Goal: Task Accomplishment & Management: Use online tool/utility

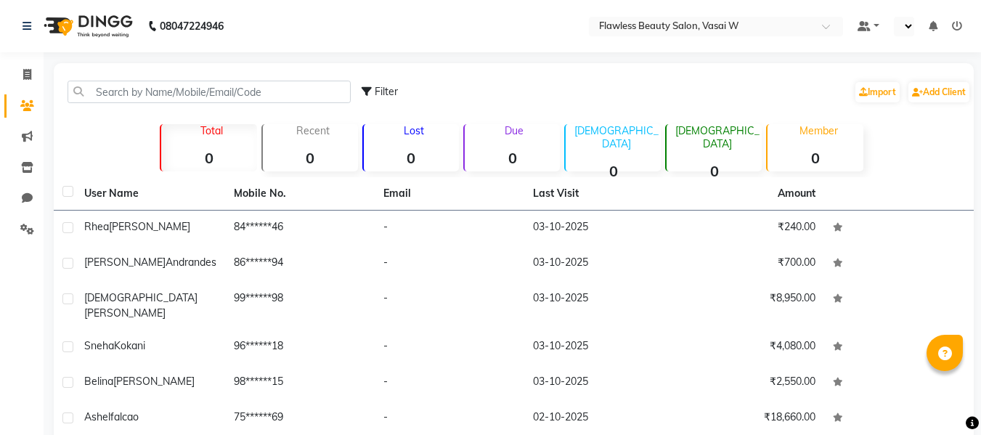
select select "en"
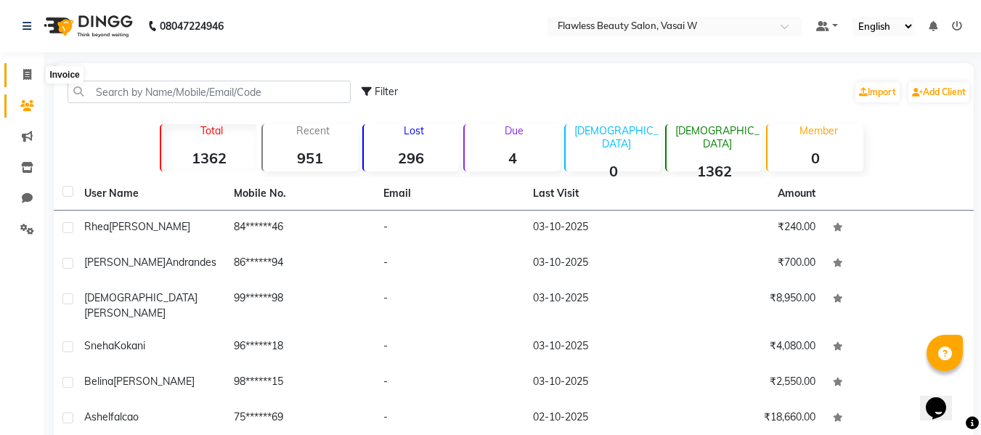
click at [28, 76] on icon at bounding box center [27, 74] width 8 height 11
select select "8090"
select select "service"
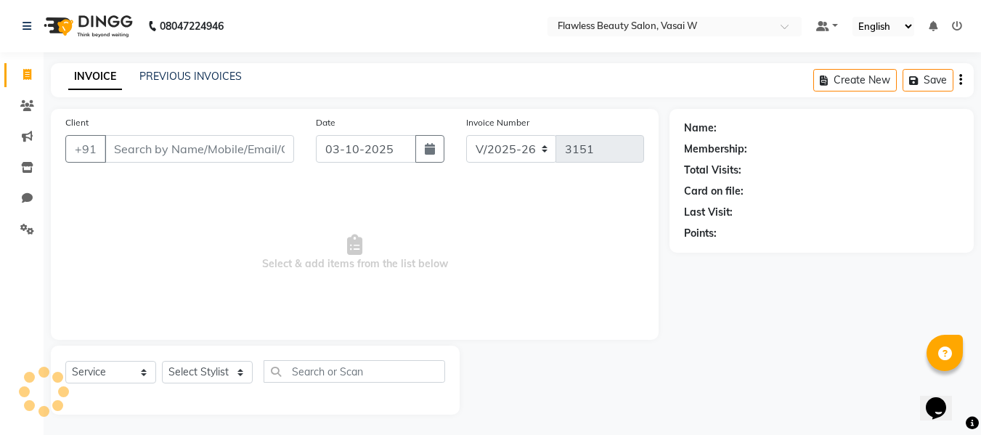
click at [28, 76] on icon at bounding box center [27, 74] width 8 height 11
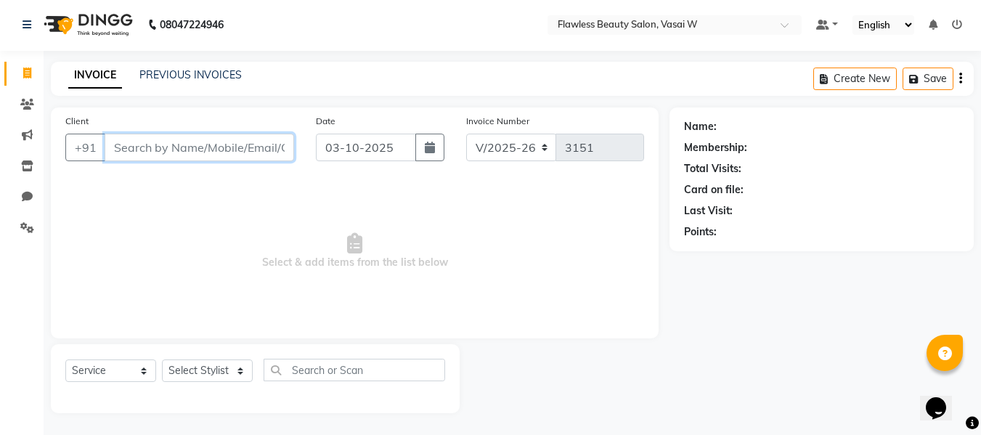
click at [160, 150] on input "Client" at bounding box center [199, 148] width 189 height 28
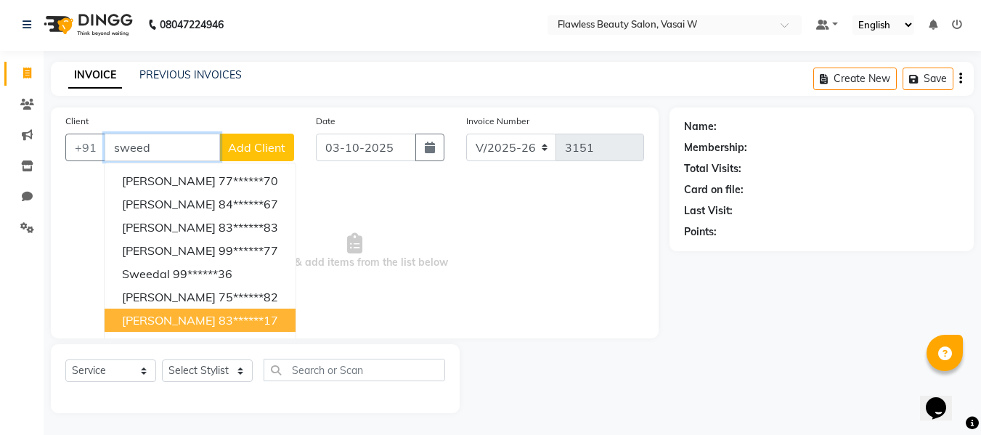
click at [183, 319] on span "[PERSON_NAME]" at bounding box center [169, 320] width 94 height 15
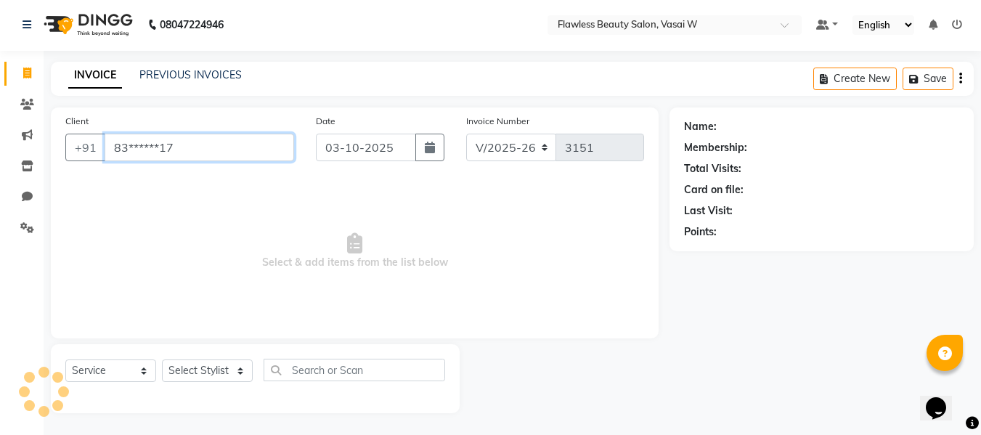
type input "83******17"
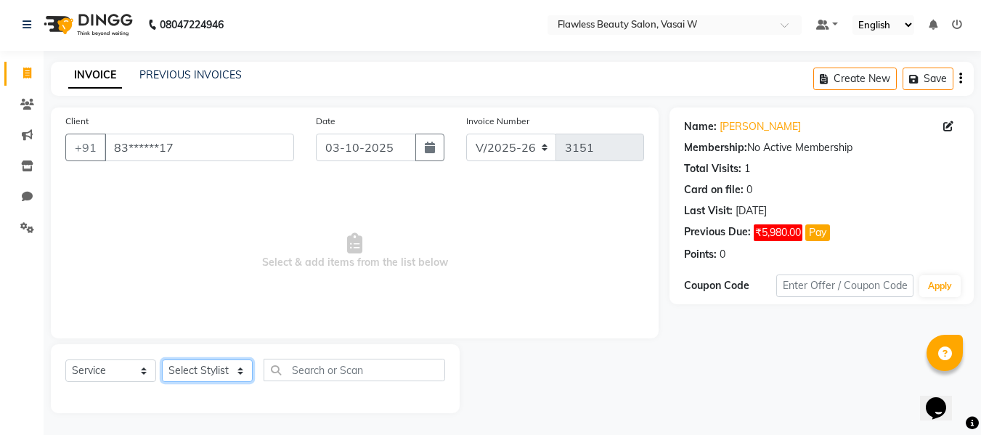
click at [240, 367] on select "Select Stylist [PERSON_NAME] [PERSON_NAME] [PERSON_NAME] maam Nisha Pari [PERSO…" at bounding box center [207, 370] width 91 height 23
select select "76405"
click at [162, 359] on select "Select Stylist [PERSON_NAME] [PERSON_NAME] [PERSON_NAME] maam Nisha Pari [PERSO…" at bounding box center [207, 370] width 91 height 23
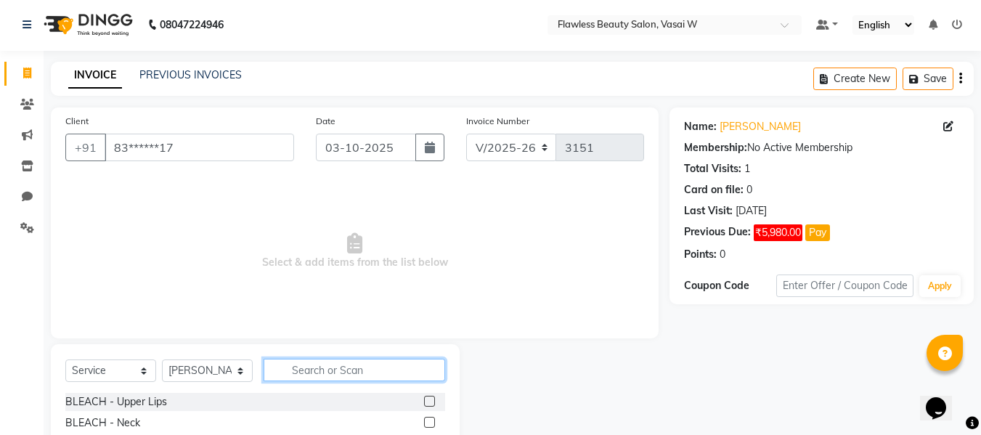
click at [312, 367] on input "text" at bounding box center [355, 370] width 182 height 23
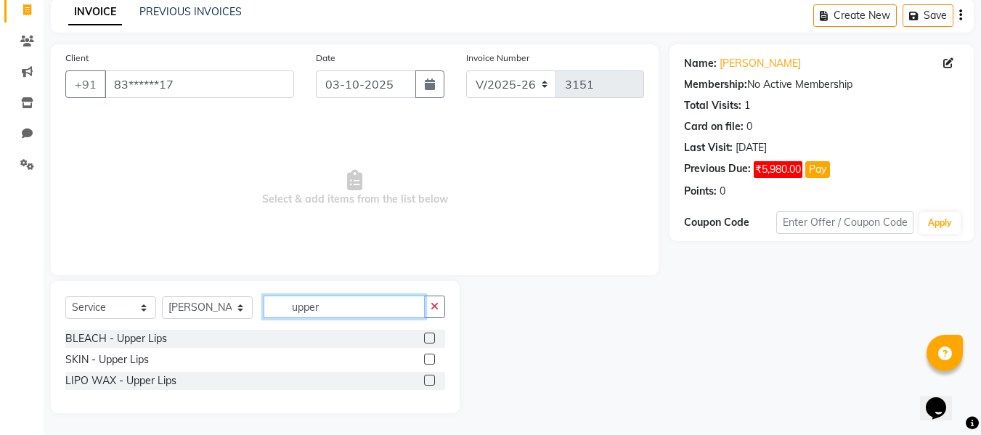
type input "upper"
click at [430, 357] on label at bounding box center [429, 359] width 11 height 11
click at [430, 357] on input "checkbox" at bounding box center [428, 359] width 9 height 9
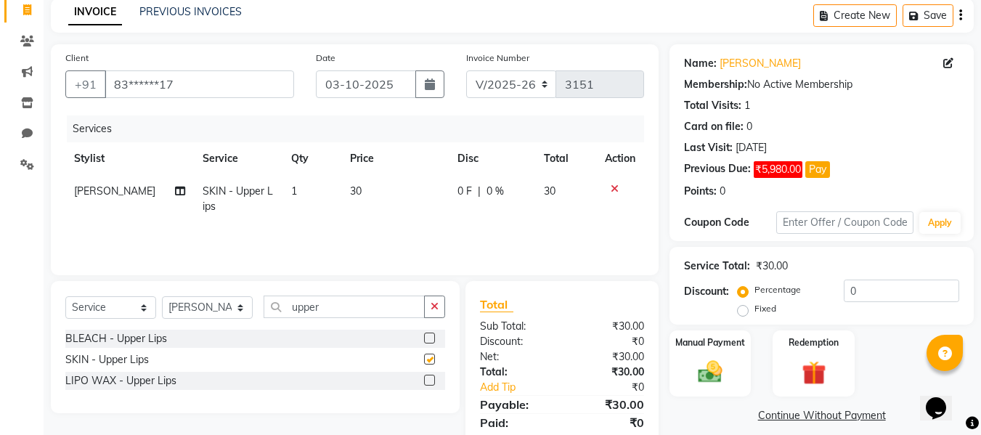
checkbox input "false"
click at [615, 184] on icon at bounding box center [615, 189] width 8 height 10
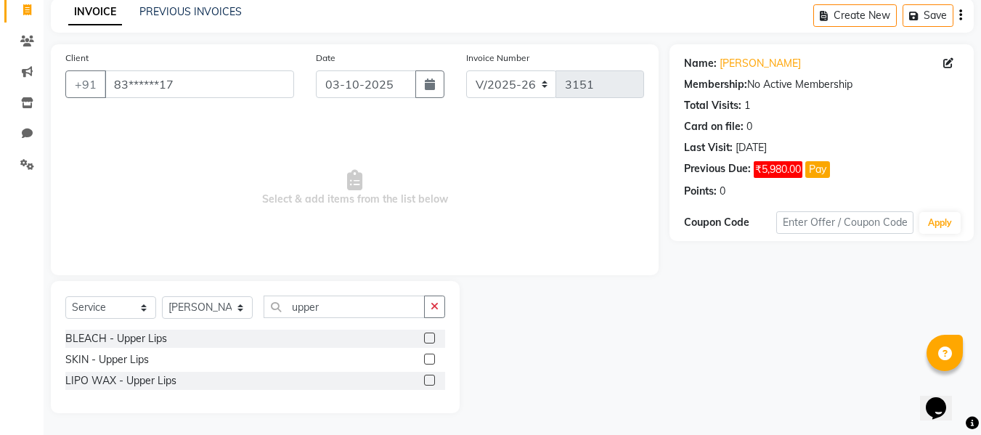
click at [428, 381] on label at bounding box center [429, 380] width 11 height 11
click at [428, 381] on input "checkbox" at bounding box center [428, 380] width 9 height 9
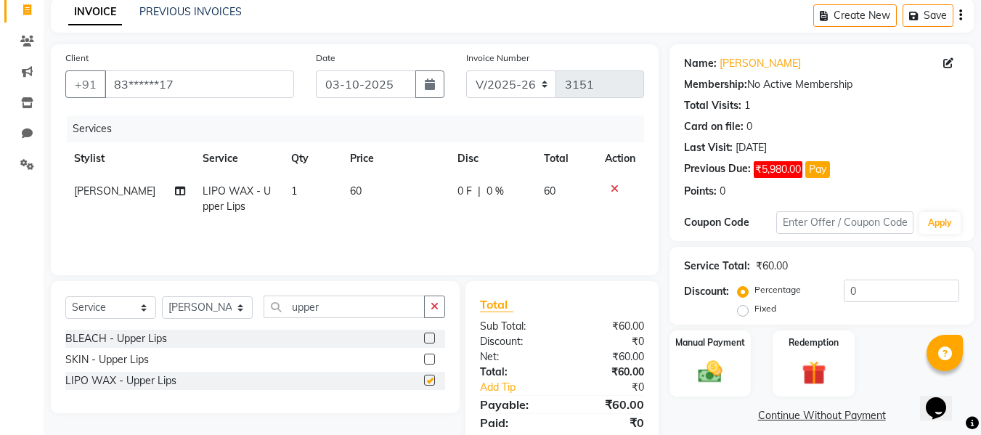
checkbox input "false"
click at [386, 306] on input "upper" at bounding box center [344, 306] width 161 height 23
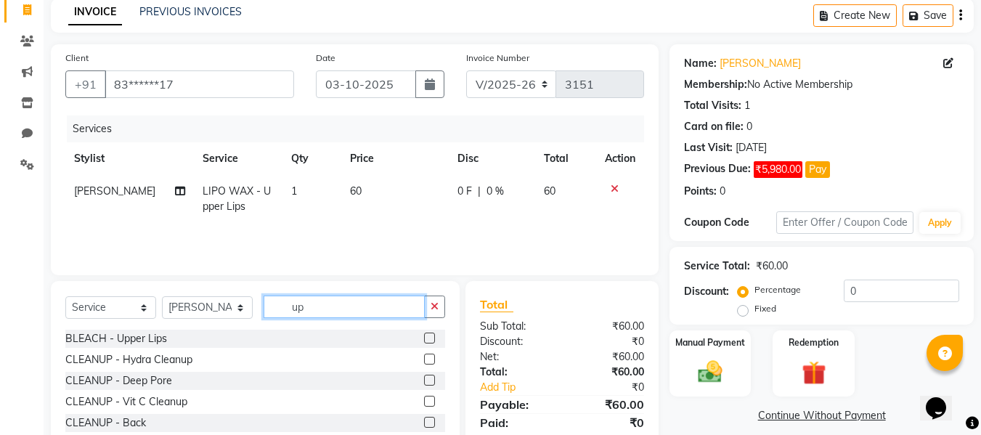
type input "u"
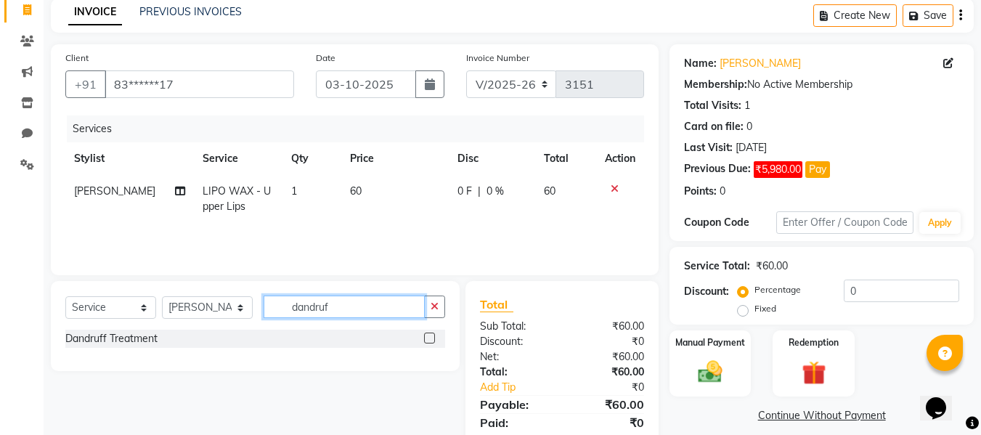
type input "dandruf"
click at [428, 331] on div at bounding box center [434, 339] width 21 height 18
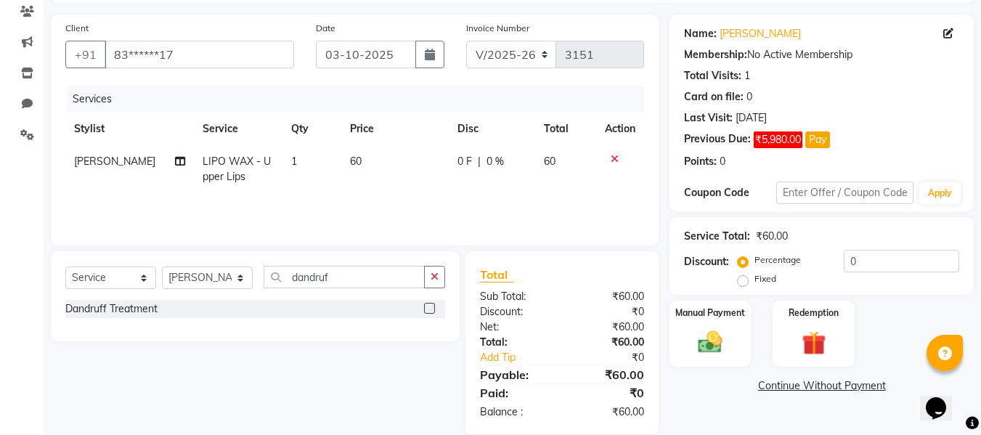
scroll to position [115, 0]
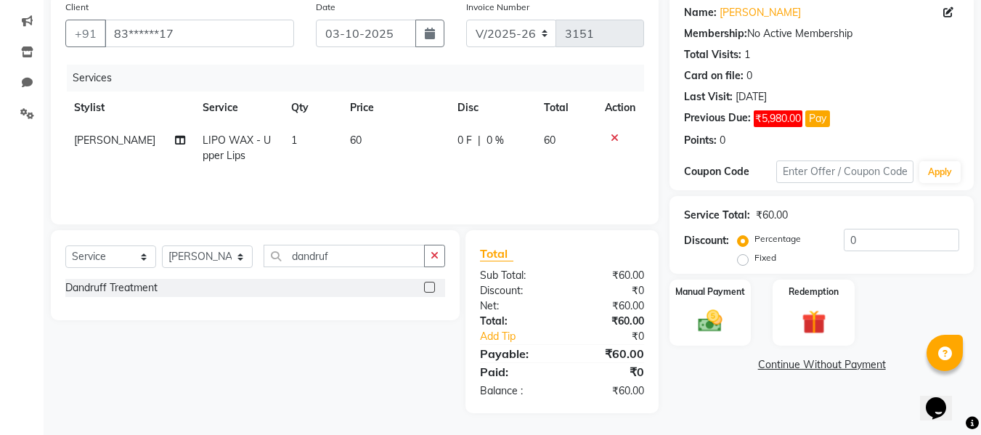
click at [430, 287] on label at bounding box center [429, 287] width 11 height 11
click at [430, 287] on input "checkbox" at bounding box center [428, 287] width 9 height 9
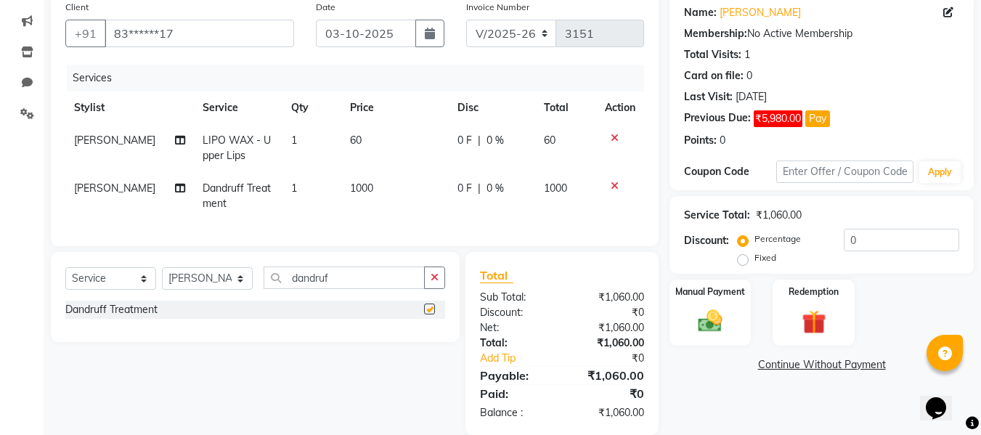
checkbox input "false"
click at [703, 317] on img at bounding box center [710, 320] width 41 height 29
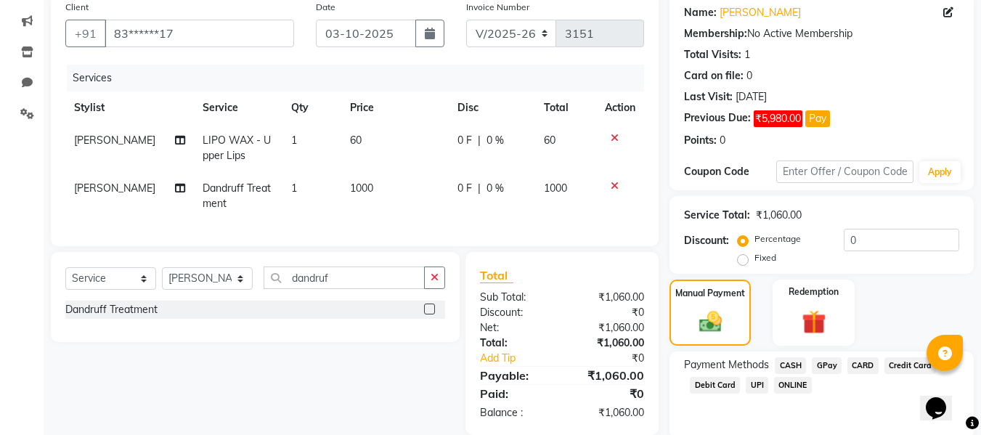
click at [821, 366] on span "GPay" at bounding box center [827, 365] width 30 height 17
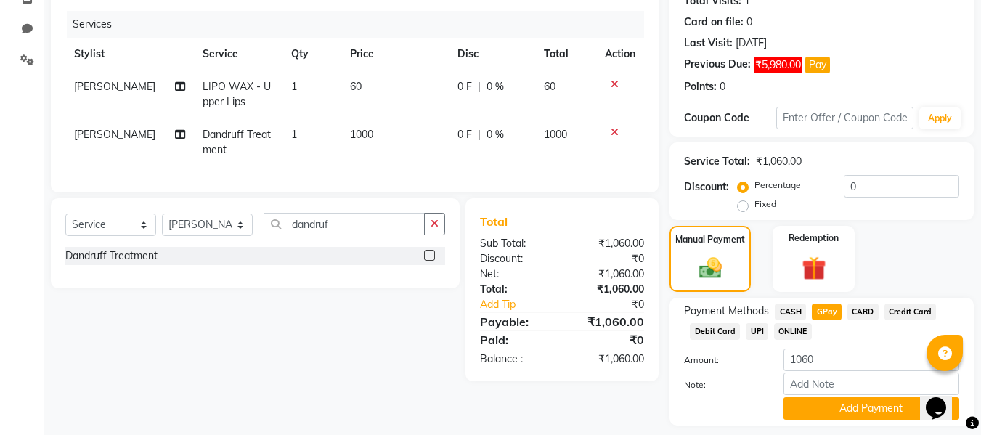
scroll to position [211, 0]
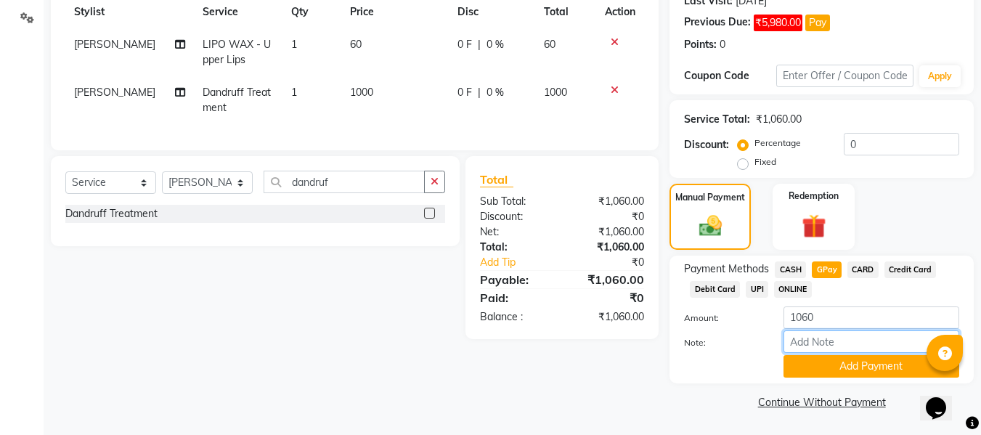
click at [829, 337] on input "Note:" at bounding box center [871, 341] width 176 height 23
type input "Gpay"
click at [865, 368] on button "Add Payment" at bounding box center [871, 366] width 176 height 23
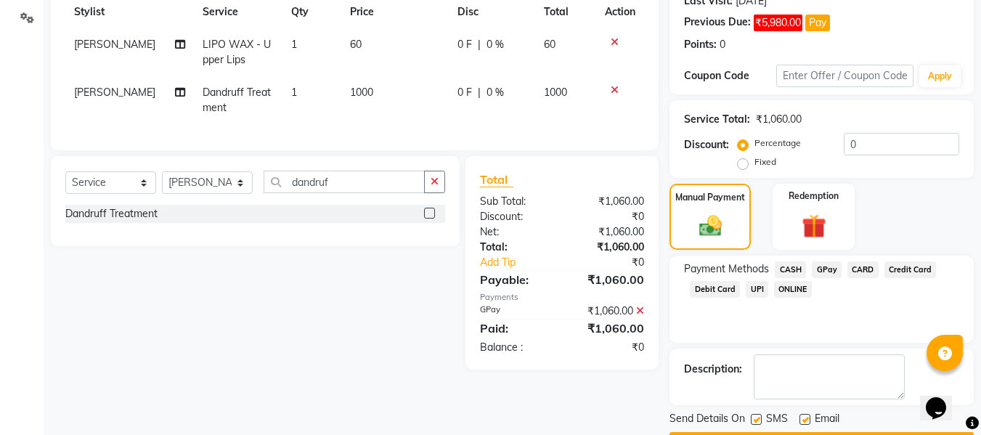
click at [804, 417] on label at bounding box center [804, 419] width 11 height 11
click at [804, 417] on input "checkbox" at bounding box center [803, 419] width 9 height 9
checkbox input "false"
click at [759, 417] on label at bounding box center [756, 419] width 11 height 11
click at [759, 417] on input "checkbox" at bounding box center [755, 419] width 9 height 9
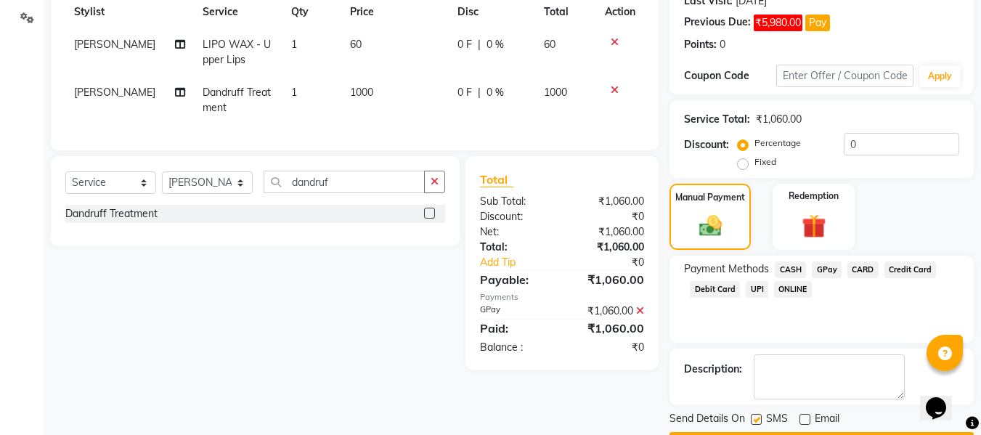
checkbox input "false"
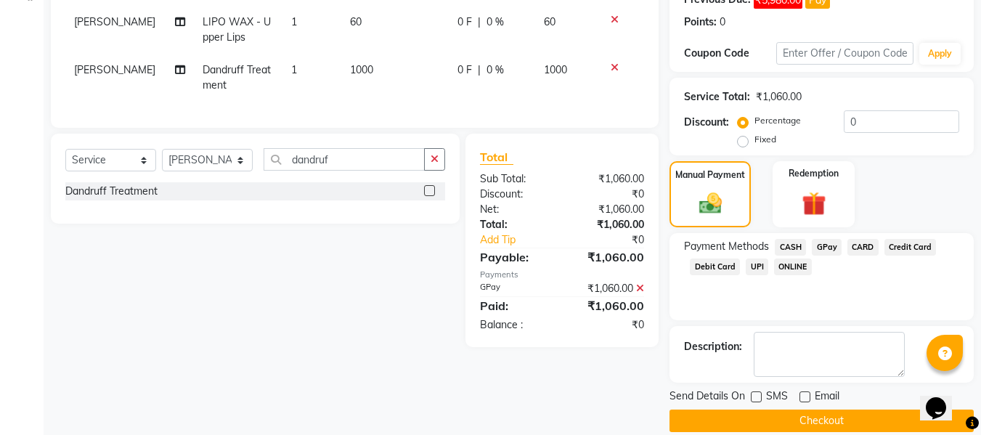
scroll to position [253, 0]
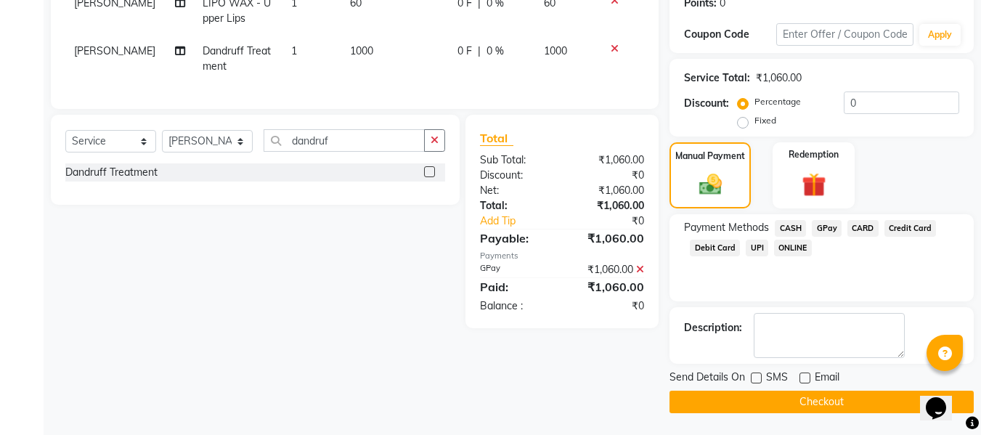
click at [862, 401] on button "Checkout" at bounding box center [821, 402] width 304 height 23
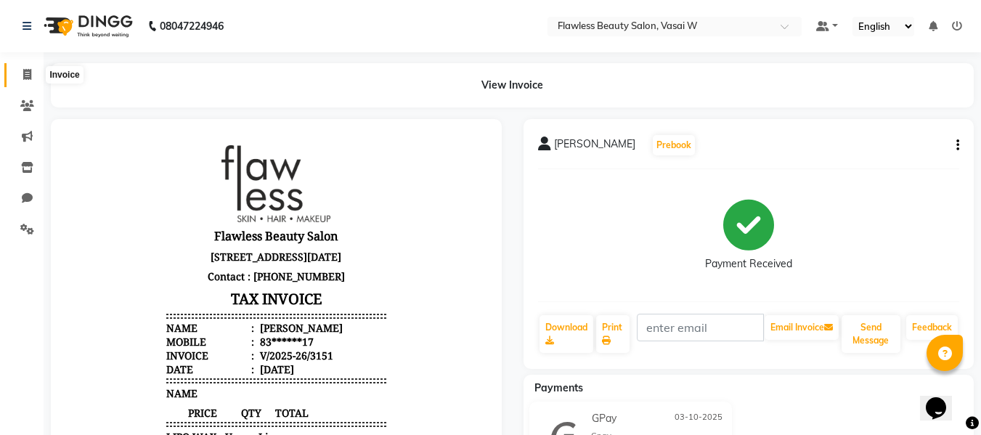
click at [23, 71] on icon at bounding box center [27, 74] width 8 height 11
select select "8090"
select select "service"
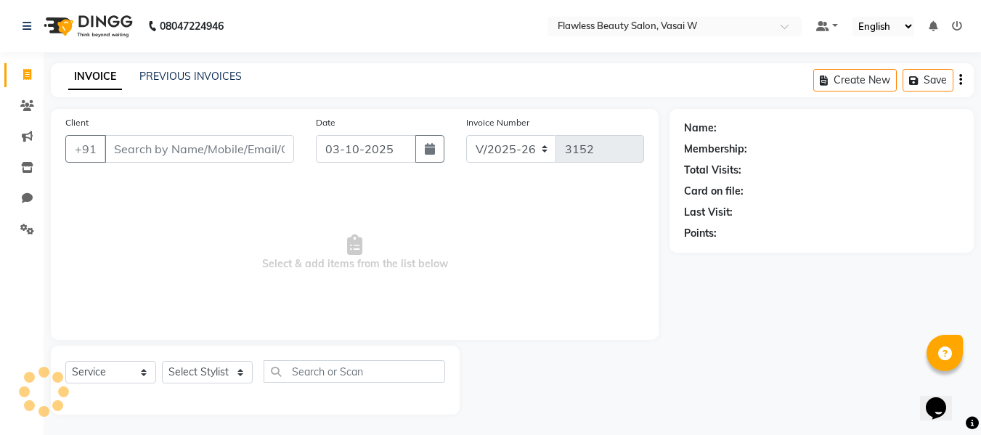
scroll to position [1, 0]
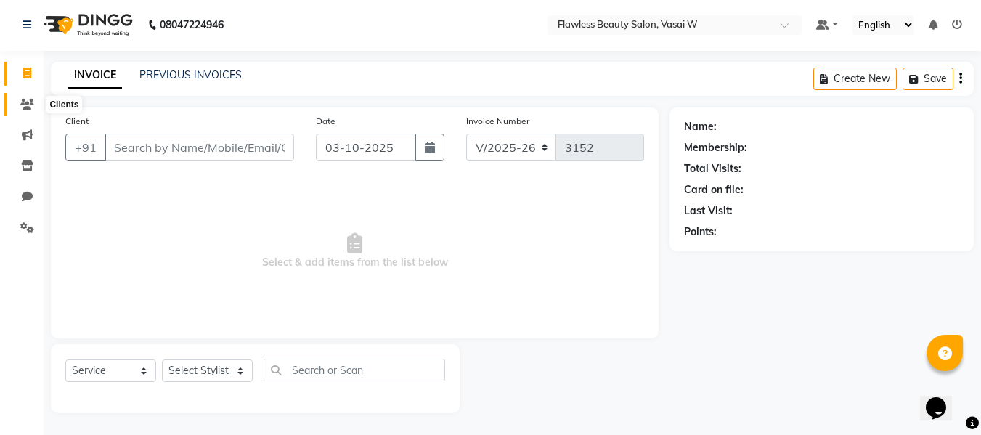
click at [28, 104] on icon at bounding box center [27, 104] width 14 height 11
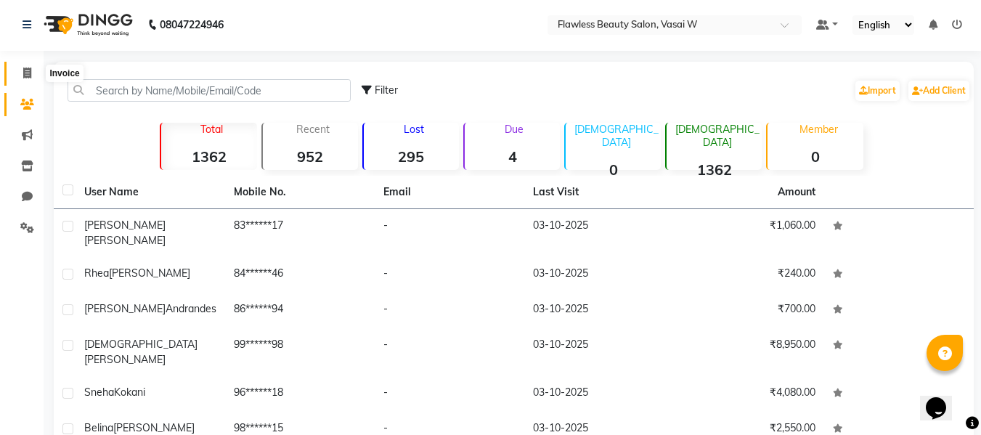
click at [27, 75] on icon at bounding box center [27, 73] width 8 height 11
select select "service"
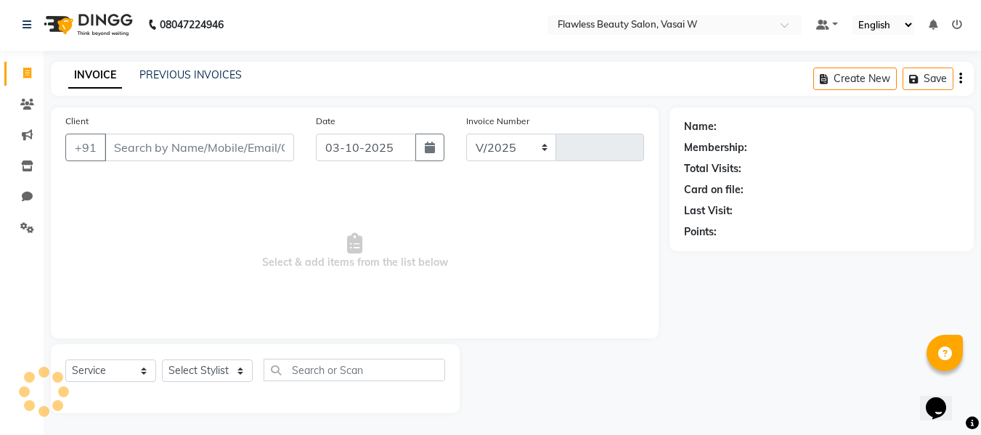
select select "8090"
type input "3152"
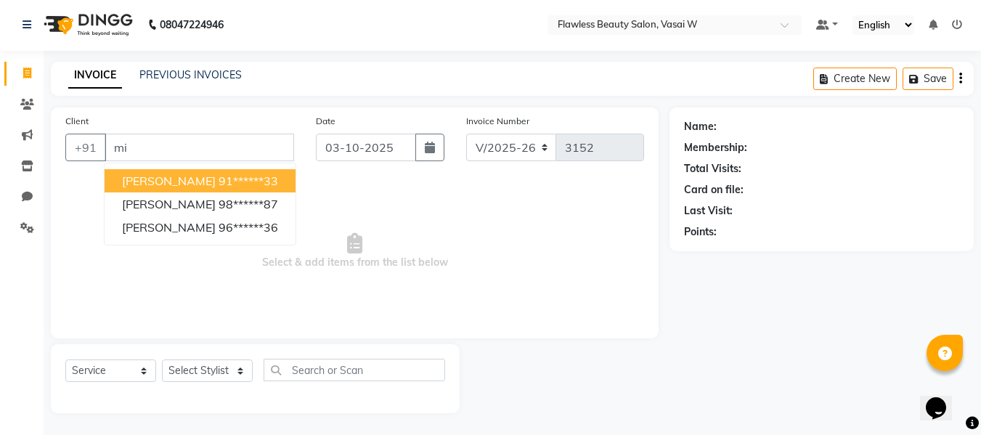
type input "m"
